Goal: Information Seeking & Learning: Understand process/instructions

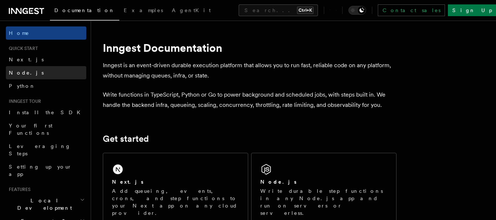
click at [49, 75] on link "Node.js" at bounding box center [46, 72] width 80 height 13
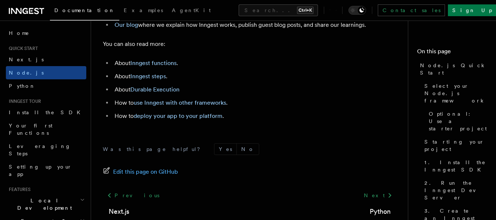
scroll to position [4699, 0]
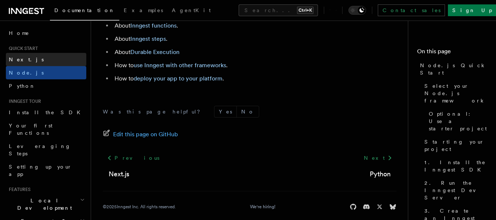
click at [25, 60] on link "Next.js" at bounding box center [46, 59] width 80 height 13
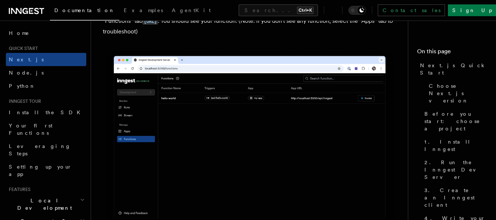
scroll to position [1872, 0]
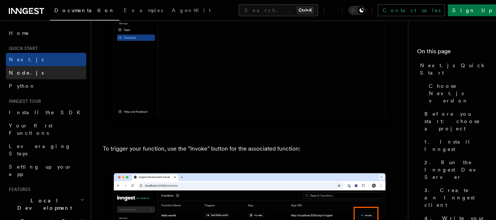
click at [39, 72] on link "Node.js" at bounding box center [46, 72] width 80 height 13
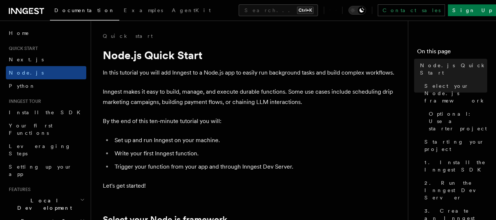
scroll to position [184, 0]
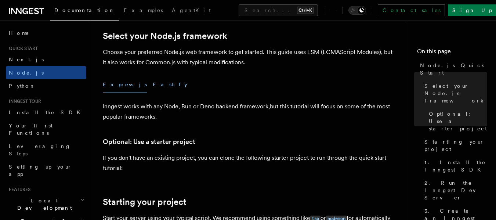
click at [153, 82] on button "Fastify" at bounding box center [170, 84] width 35 height 17
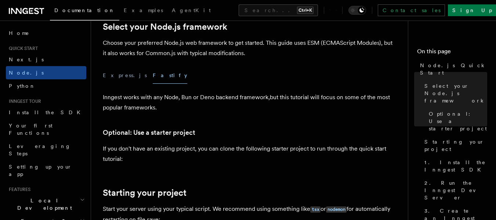
scroll to position [184, 0]
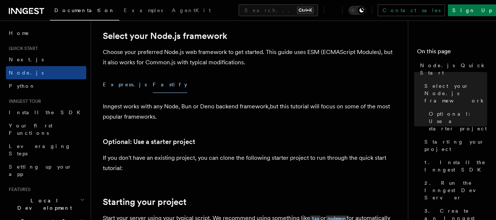
click at [120, 87] on button "Express.js" at bounding box center [125, 84] width 44 height 17
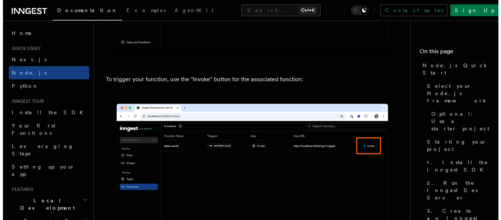
scroll to position [1982, 0]
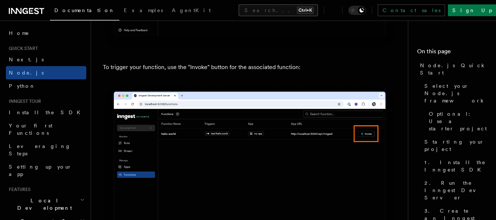
click at [242, 9] on button "Search... Ctrl+K" at bounding box center [278, 10] width 79 height 12
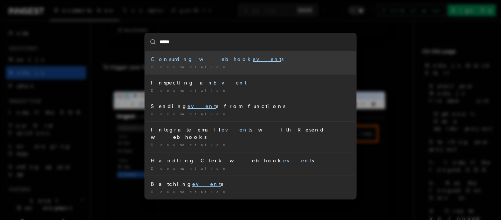
type input "******"
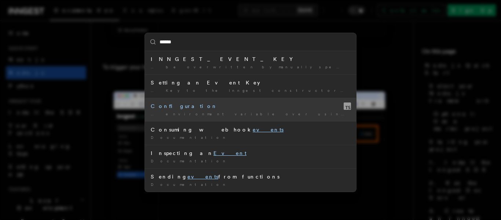
drag, startPoint x: 205, startPoint y: 113, endPoint x: 171, endPoint y: 110, distance: 33.9
click at [171, 110] on li "Configuration … environment variable over using the eventK ey option. As with …" at bounding box center [250, 109] width 211 height 23
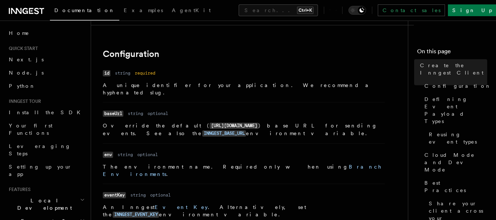
scroll to position [202, 0]
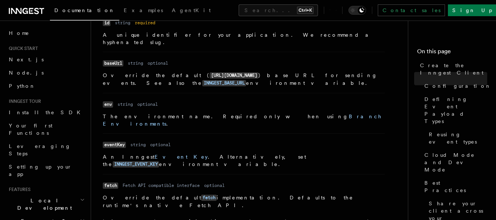
click at [119, 142] on code "eventKey" at bounding box center [114, 145] width 23 height 6
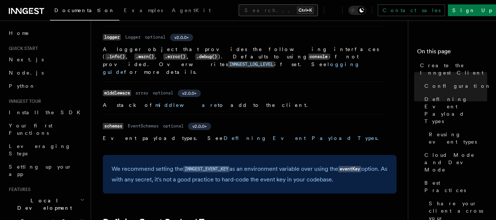
scroll to position [222, 0]
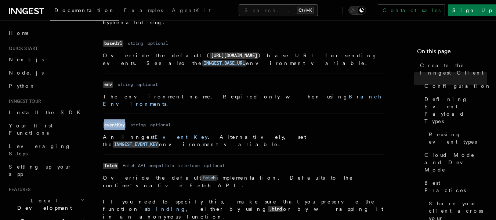
click at [266, 12] on button "Search... Ctrl+K" at bounding box center [278, 10] width 79 height 12
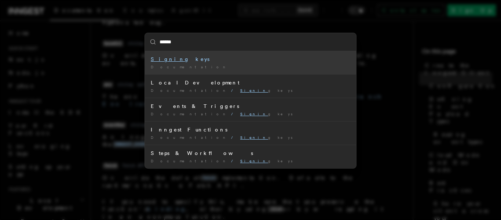
type input "*******"
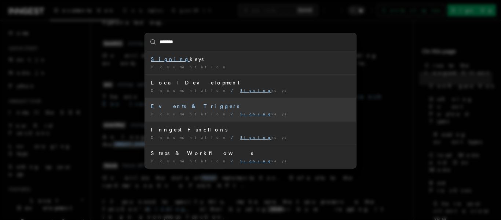
click at [212, 110] on li "Events & Triggers Documentation / Signing keys /" at bounding box center [250, 109] width 211 height 23
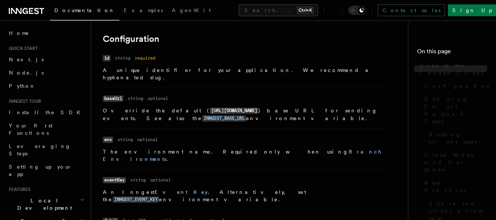
scroll to position [166, 0]
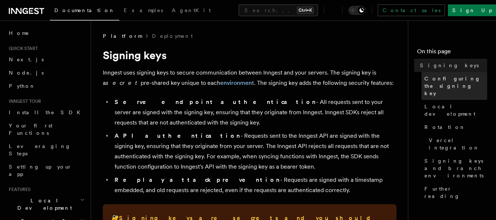
click at [430, 77] on span "Configuring the signing key" at bounding box center [455, 86] width 63 height 22
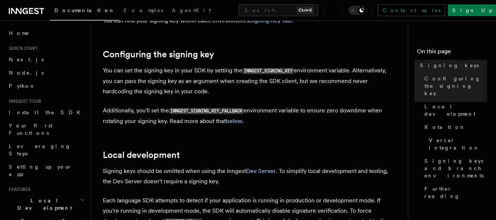
scroll to position [250, 0]
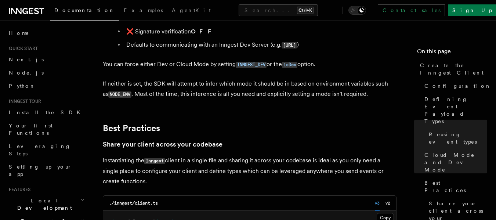
scroll to position [1401, 0]
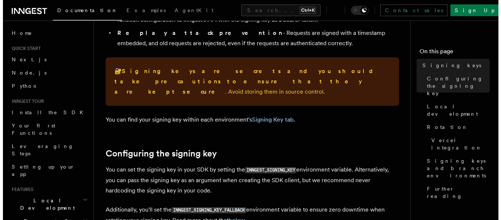
scroll to position [184, 0]
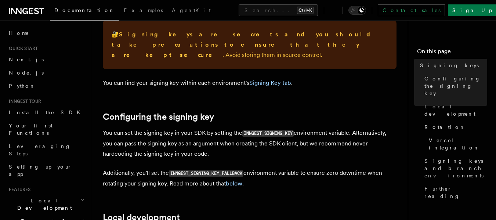
click at [271, 130] on code "INNGEST_SIGNING_KEY" at bounding box center [267, 133] width 51 height 6
copy p "INNGEST_SIGNING_KEY"
click at [239, 9] on button "Search... Ctrl+K" at bounding box center [278, 10] width 79 height 12
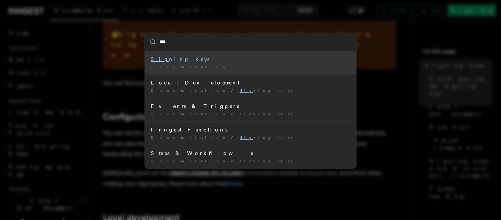
type input "****"
click at [206, 66] on div "Documentation /" at bounding box center [251, 67] width 200 height 6
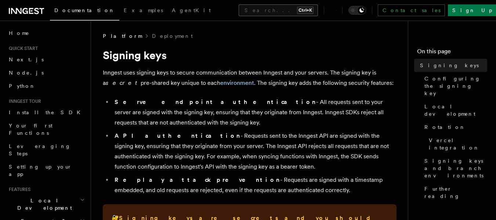
click at [239, 13] on button "Search... Ctrl+K" at bounding box center [278, 10] width 79 height 12
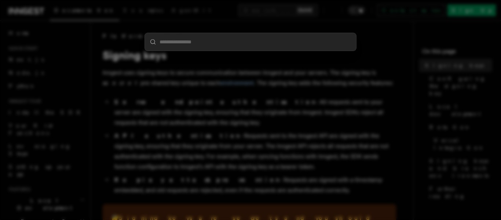
click at [240, 83] on div at bounding box center [250, 110] width 501 height 220
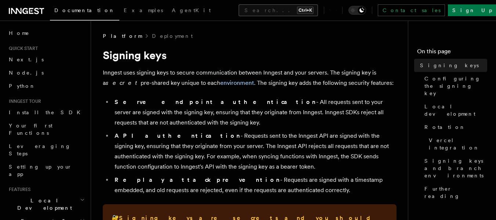
click at [239, 10] on button "Search... Ctrl+K" at bounding box center [278, 10] width 79 height 12
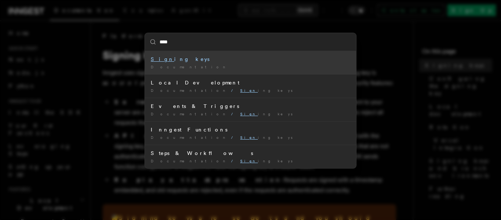
type input "*****"
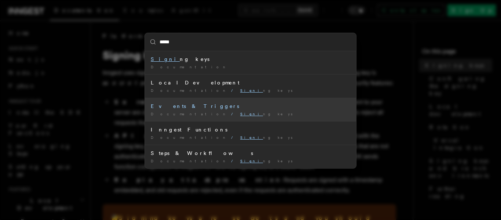
click at [207, 108] on div "Events & Triggers" at bounding box center [251, 105] width 200 height 7
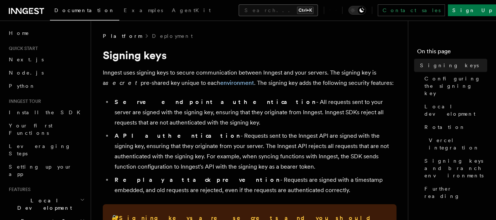
click at [239, 11] on button "Search... Ctrl+K" at bounding box center [278, 10] width 79 height 12
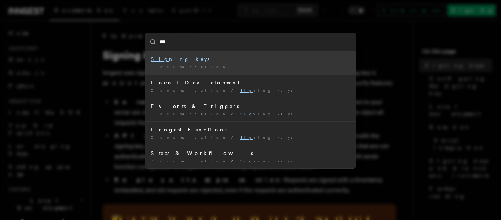
type input "****"
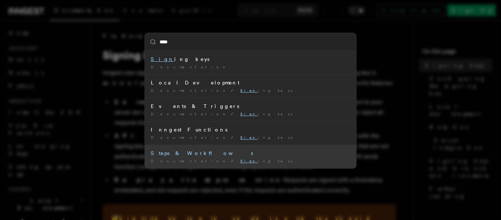
click at [200, 157] on li "Steps & Workflows Documentation / Sign ing keys /" at bounding box center [250, 156] width 211 height 23
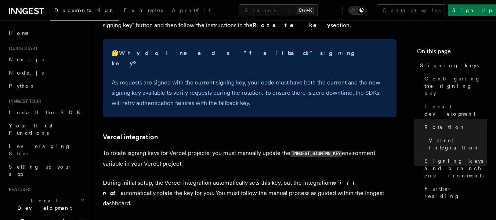
scroll to position [545, 0]
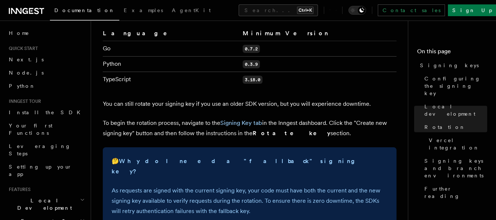
click at [270, 105] on article "Platform Deployment Signing keys Inngest uses signing keys to secure communicat…" at bounding box center [252, 40] width 299 height 1107
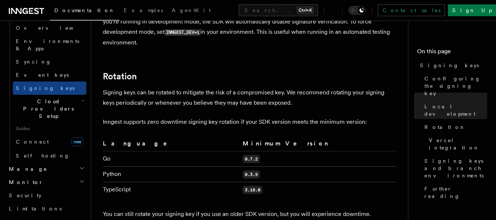
scroll to position [486, 0]
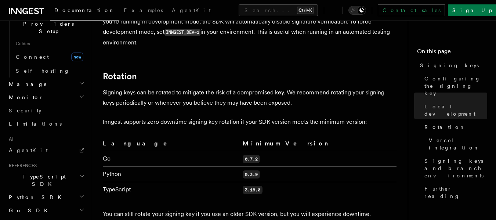
click at [79, 173] on icon "button" at bounding box center [82, 176] width 6 height 6
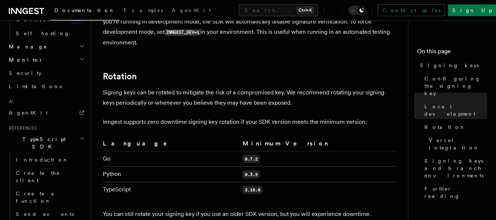
scroll to position [523, 0]
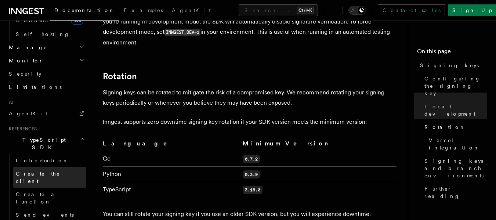
click at [30, 167] on link "Create the client" at bounding box center [49, 177] width 73 height 21
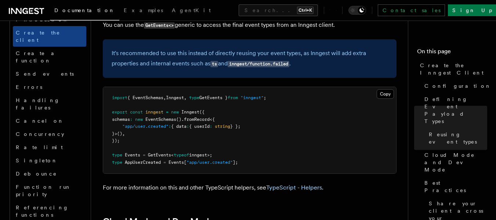
scroll to position [1071, 0]
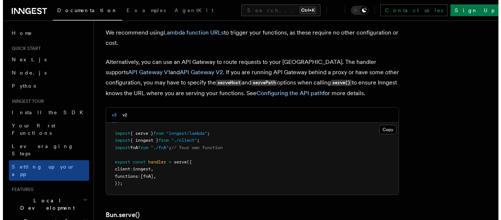
scroll to position [808, 0]
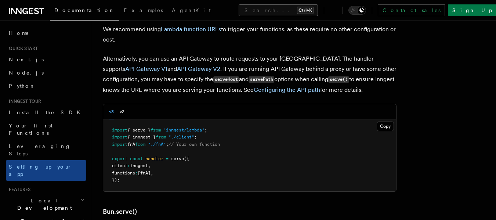
click at [245, 12] on button "Search... Ctrl+K" at bounding box center [278, 10] width 79 height 12
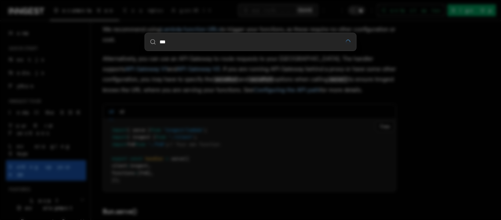
type input "***"
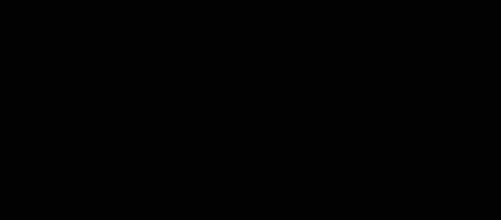
scroll to position [0, 0]
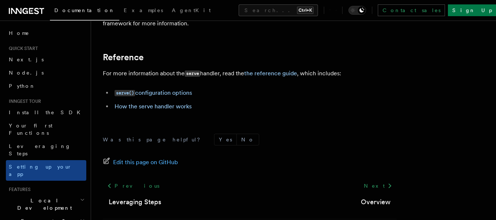
scroll to position [6634, 0]
